Goal: Task Accomplishment & Management: Use online tool/utility

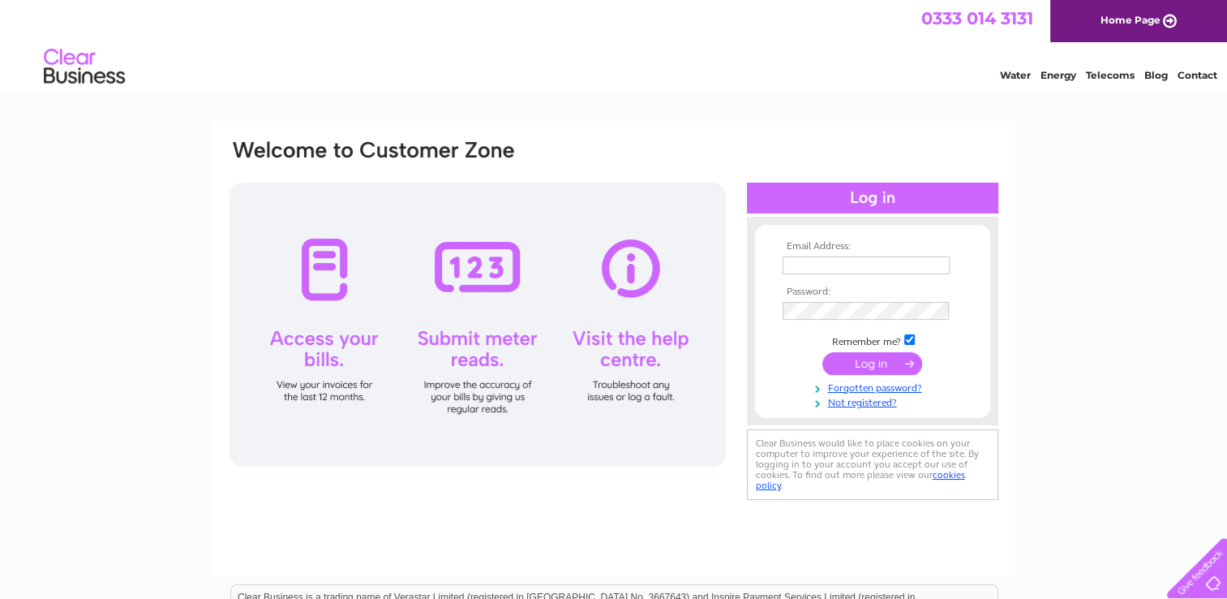
type input "manselworkingmen@btconnect.com"
click at [875, 365] on input "submit" at bounding box center [873, 363] width 100 height 23
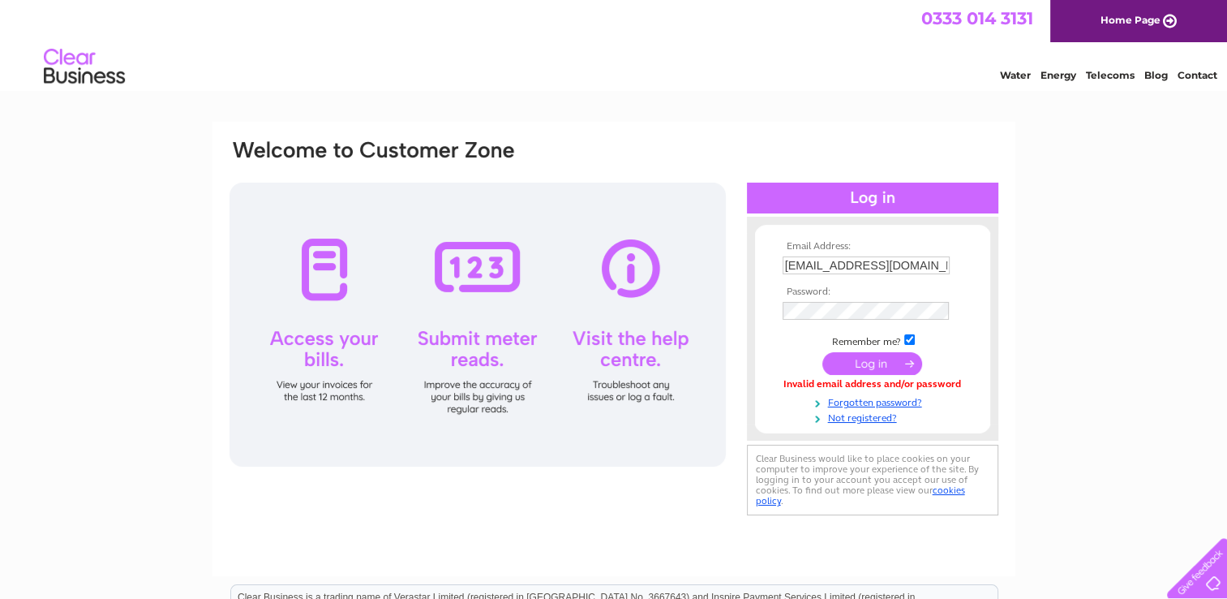
click at [450, 344] on div at bounding box center [478, 325] width 496 height 284
click at [465, 295] on div at bounding box center [478, 325] width 496 height 284
click at [1055, 76] on link "Energy" at bounding box center [1059, 75] width 36 height 12
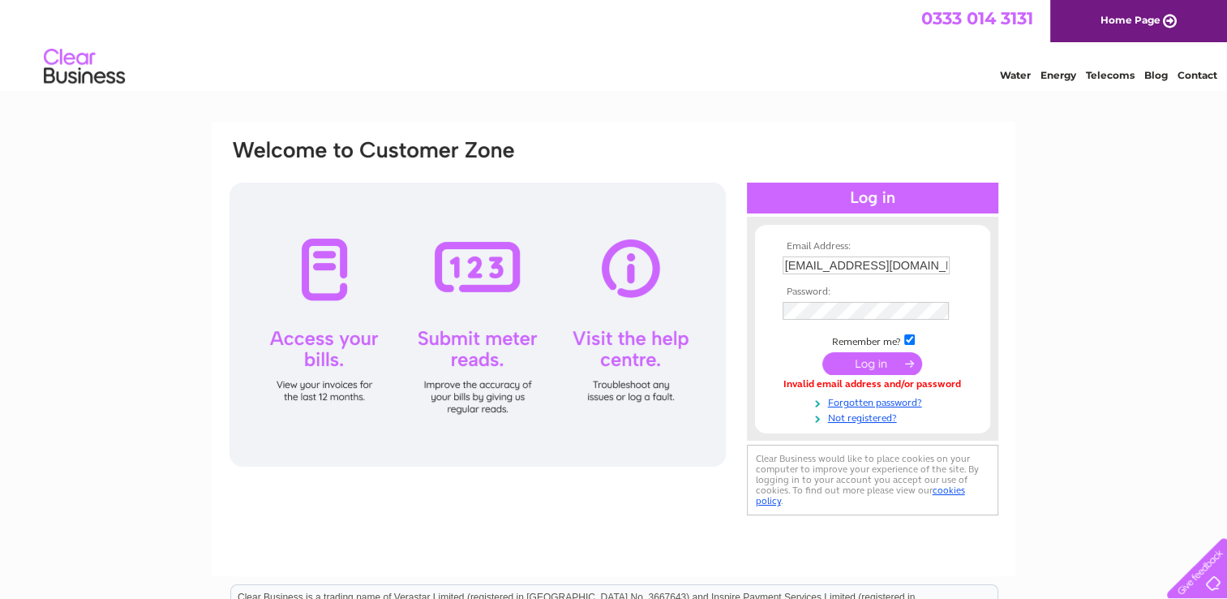
click at [871, 198] on div at bounding box center [872, 198] width 251 height 31
click at [876, 359] on input "submit" at bounding box center [873, 363] width 100 height 23
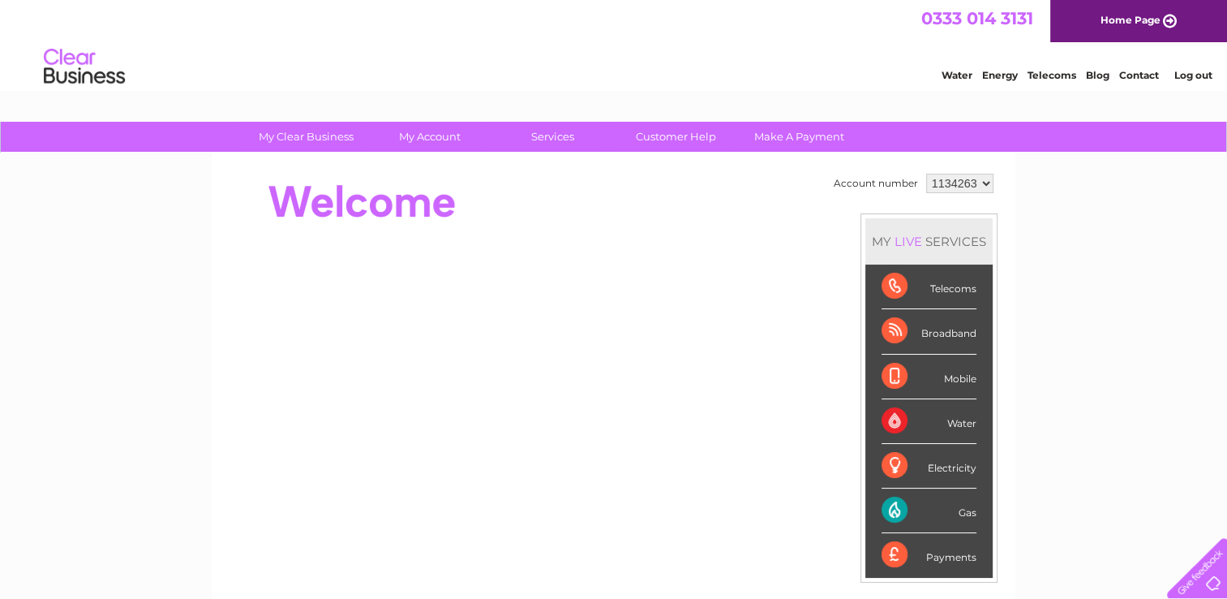
click at [870, 362] on li "Mobile" at bounding box center [929, 377] width 127 height 45
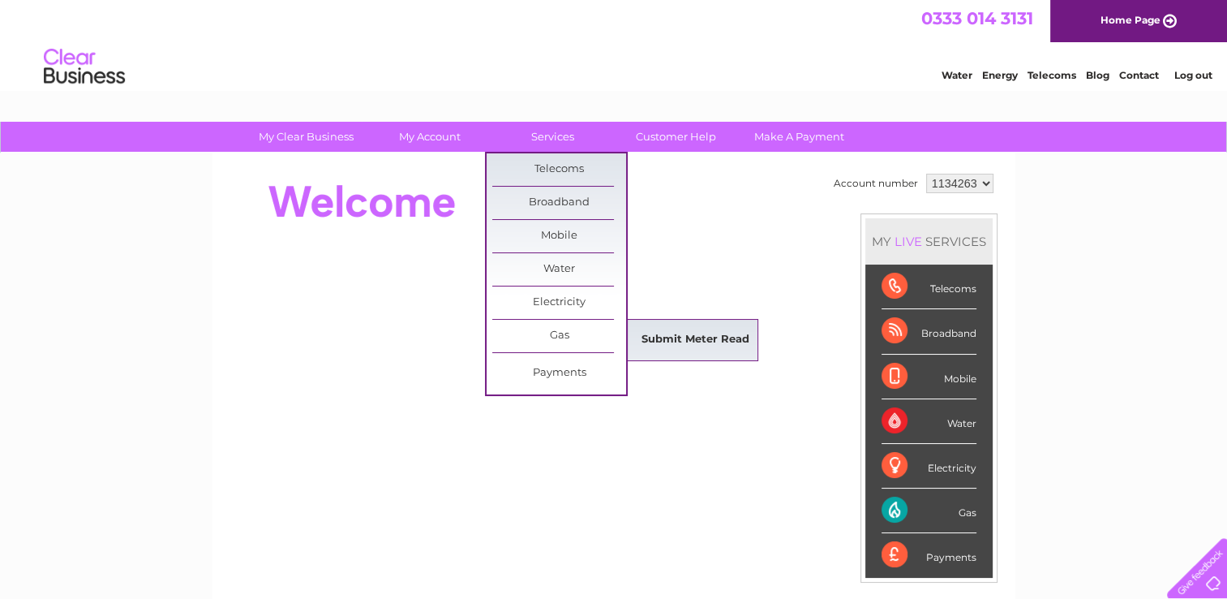
click at [681, 338] on link "Submit Meter Read" at bounding box center [696, 340] width 134 height 32
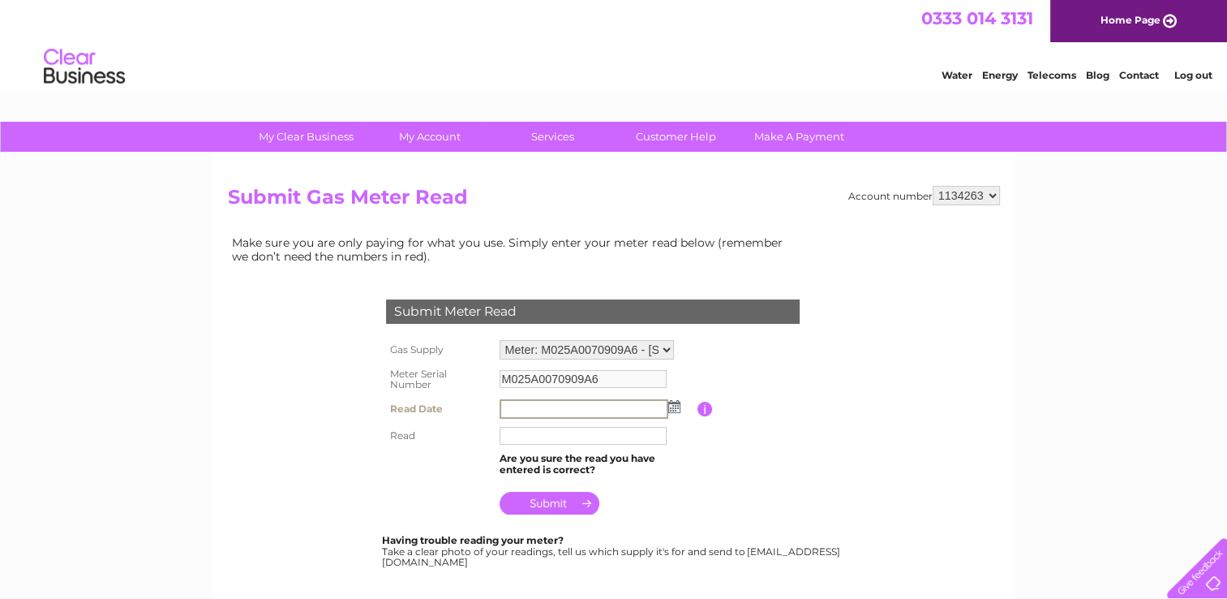
click at [527, 408] on input "text" at bounding box center [584, 408] width 169 height 19
click at [514, 408] on input "text" at bounding box center [584, 408] width 169 height 19
click at [676, 406] on img at bounding box center [673, 405] width 12 height 13
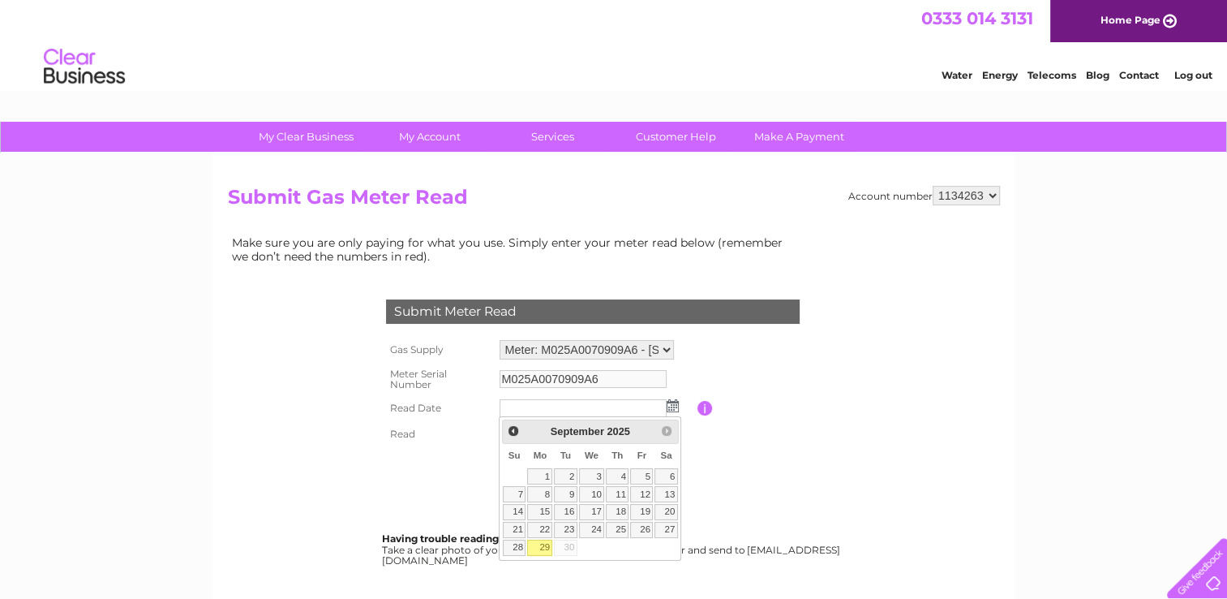
click at [542, 544] on link "29" at bounding box center [539, 547] width 25 height 16
type input "[DATE]"
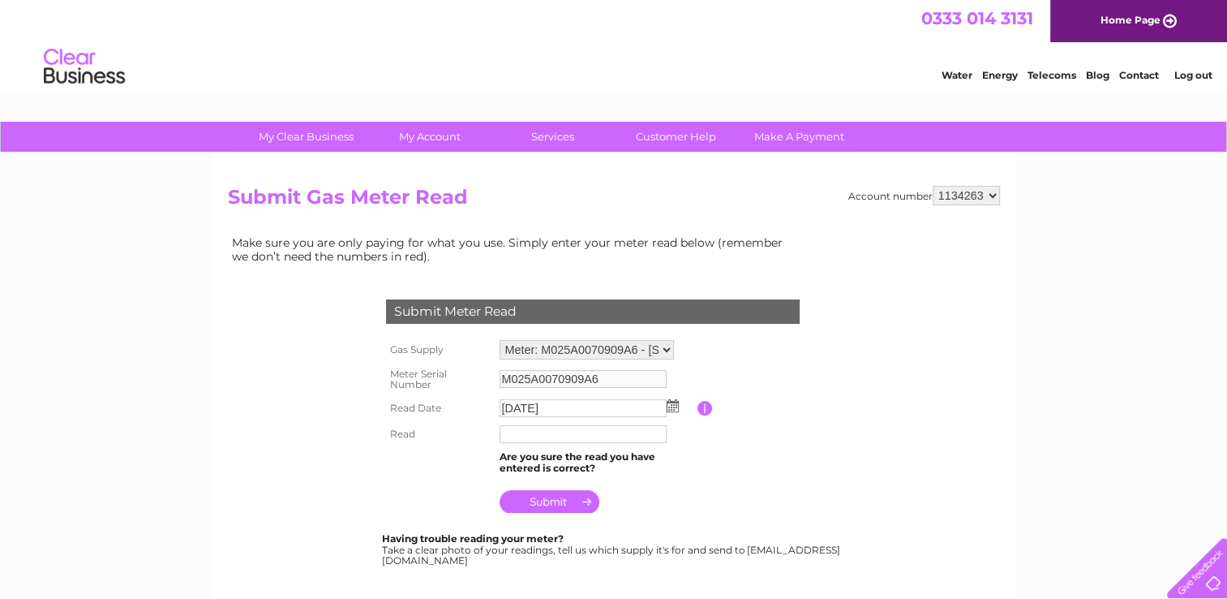
click at [513, 430] on input "text" at bounding box center [583, 434] width 167 height 18
type input "113814"
click at [545, 502] on input "submit" at bounding box center [550, 501] width 100 height 23
